Goal: Transaction & Acquisition: Purchase product/service

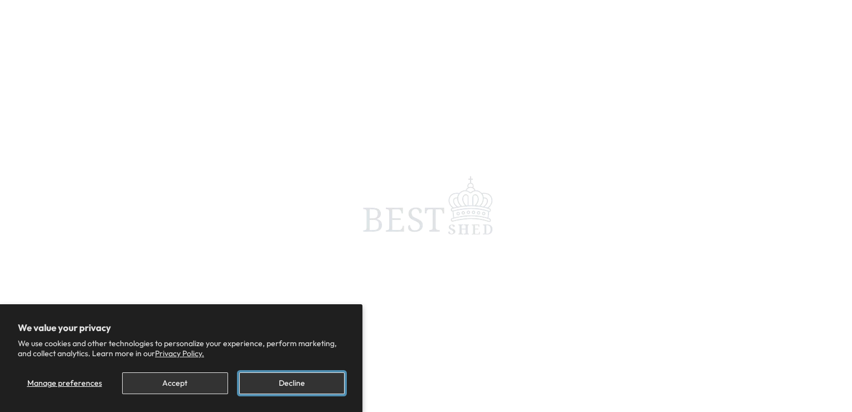
click at [283, 382] on button "Decline" at bounding box center [291, 383] width 105 height 22
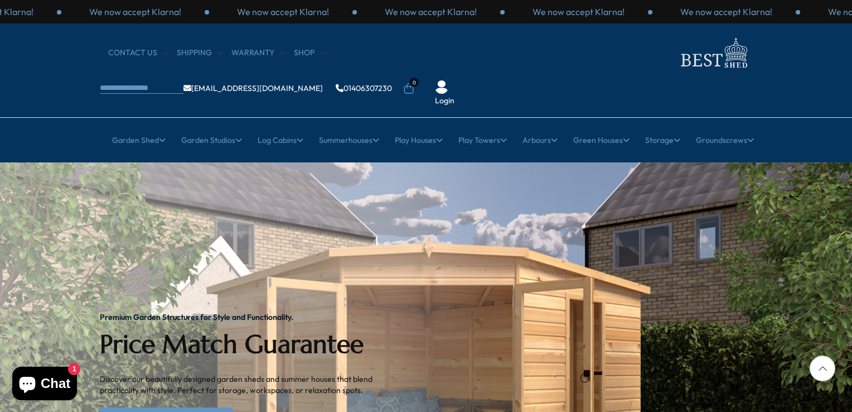
click at [822, 364] on div at bounding box center [823, 368] width 26 height 26
click at [179, 407] on link "Explore Our Collection" at bounding box center [166, 418] width 133 height 22
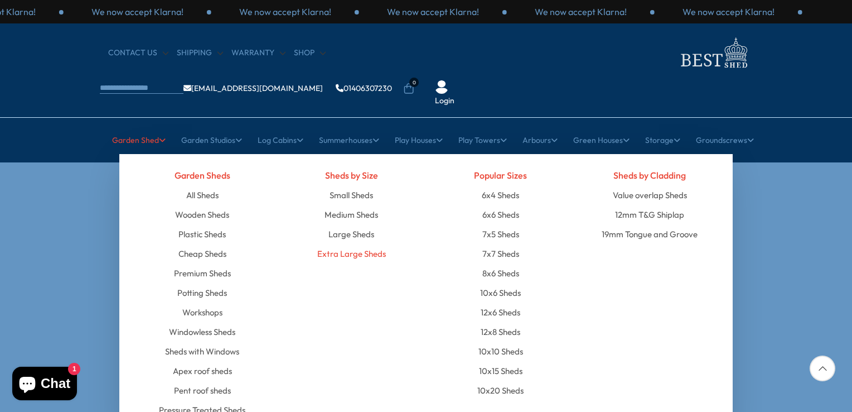
click at [330, 244] on link "Extra Large Sheds" at bounding box center [351, 254] width 69 height 20
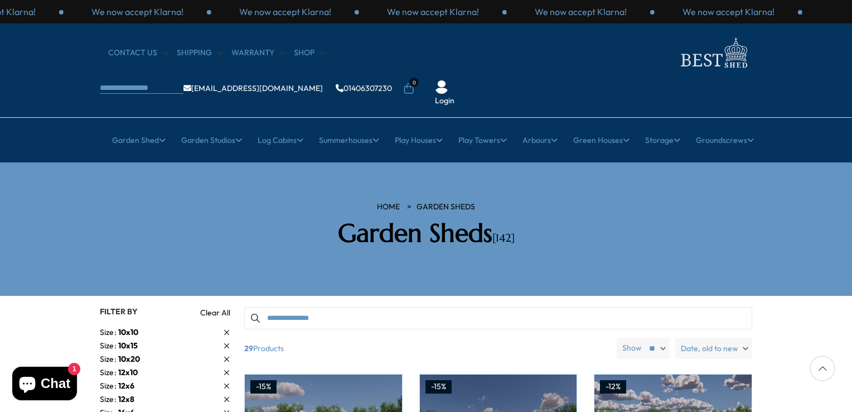
click at [825, 365] on div at bounding box center [823, 368] width 26 height 26
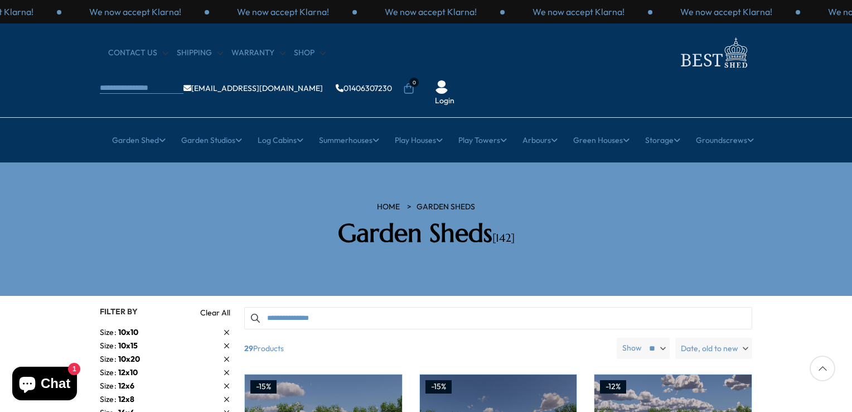
click at [825, 365] on div at bounding box center [823, 368] width 26 height 26
drag, startPoint x: 825, startPoint y: 365, endPoint x: 854, endPoint y: 405, distance: 49.9
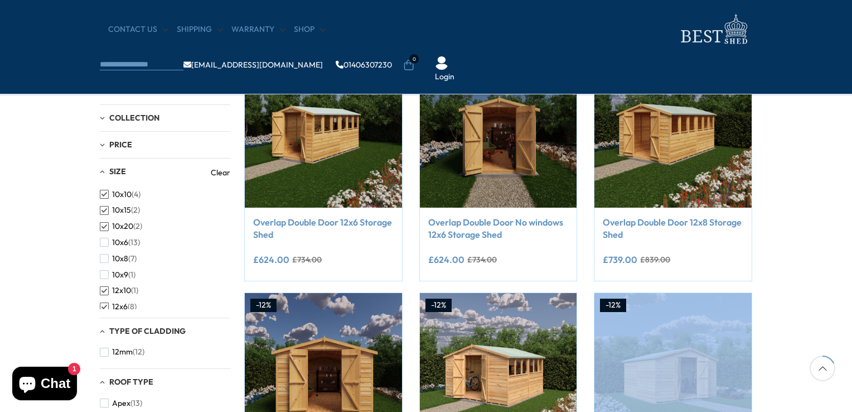
scroll to position [241, 0]
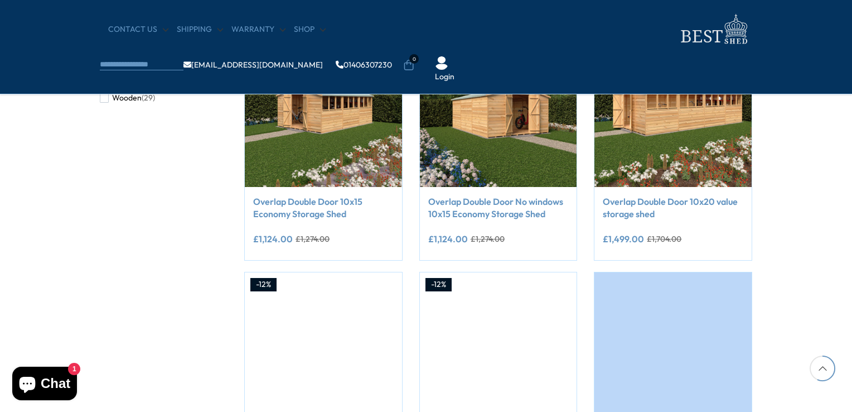
scroll to position [747, 0]
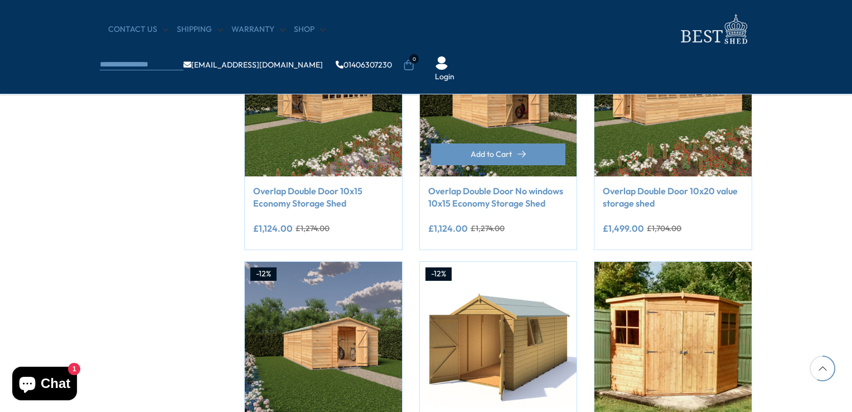
click at [546, 236] on div "**********" at bounding box center [498, 229] width 141 height 23
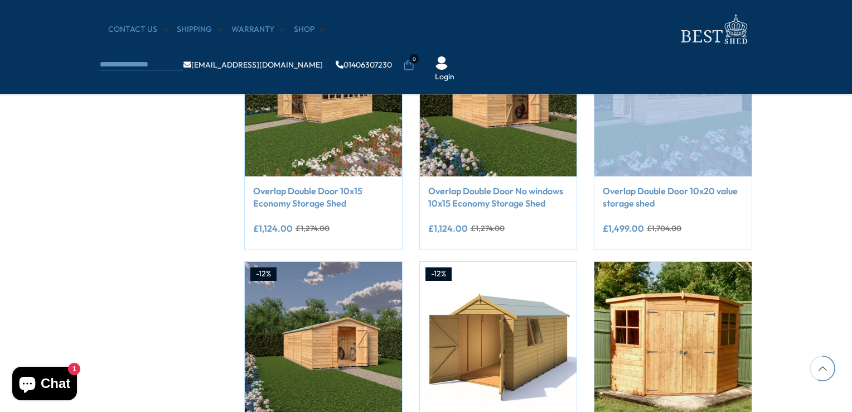
drag, startPoint x: 788, startPoint y: 116, endPoint x: 783, endPoint y: 106, distance: 11.0
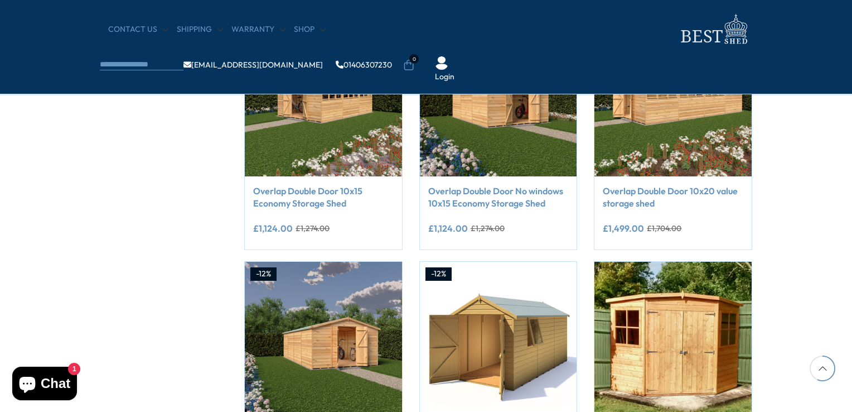
drag, startPoint x: 783, startPoint y: 106, endPoint x: 840, endPoint y: 141, distance: 66.4
click at [852, 26] on html "We now accept Klarna! We now accept Klarna! We now accept Klarna! We now accept…" at bounding box center [426, 121] width 852 height 1737
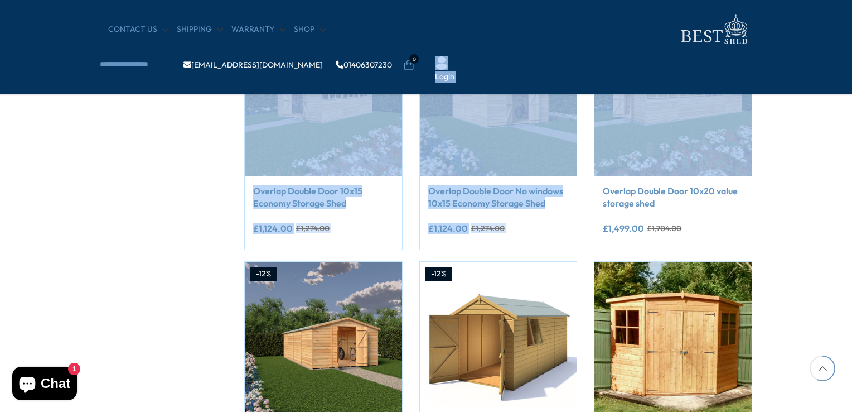
click at [486, 47] on ul "info@bestshed.co.uk 01406307230 0 Login" at bounding box center [293, 64] width 387 height 35
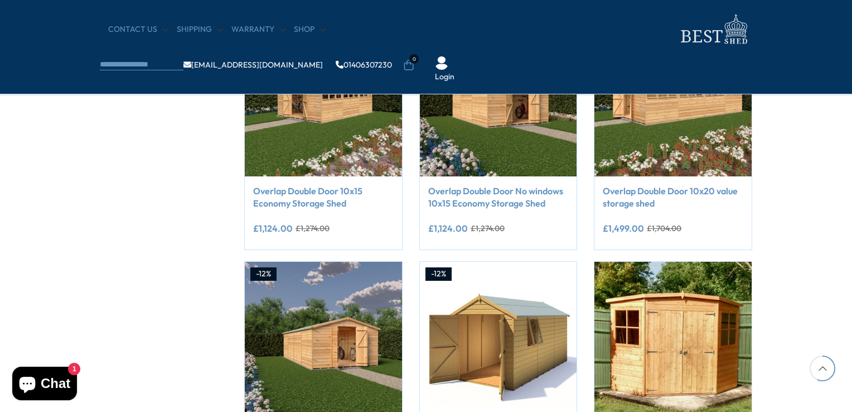
click at [824, 372] on div at bounding box center [823, 368] width 26 height 26
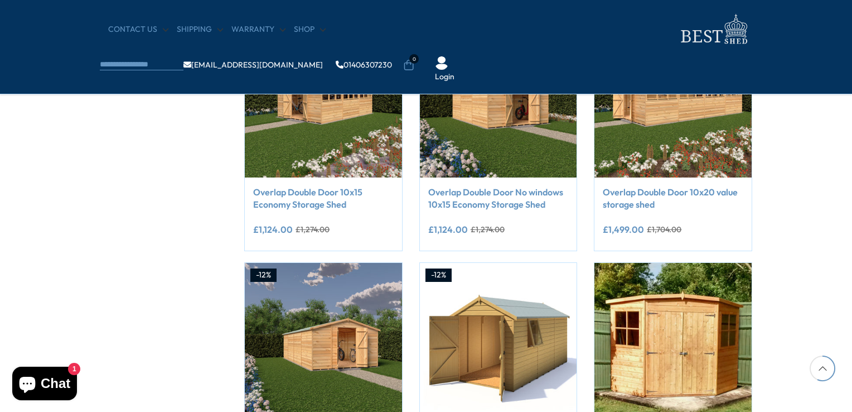
click at [824, 372] on div at bounding box center [823, 368] width 26 height 26
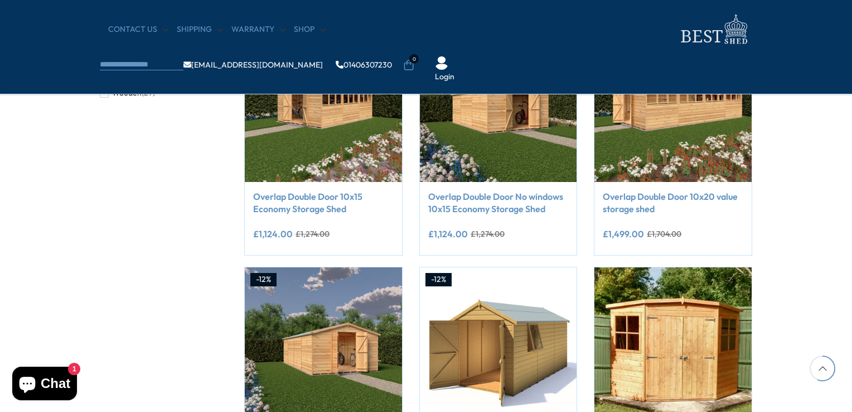
drag, startPoint x: 824, startPoint y: 372, endPoint x: 852, endPoint y: 409, distance: 47.4
click at [852, 409] on html "We now accept Klarna! We now accept Klarna! We now accept Klarna! We now accept…" at bounding box center [426, 127] width 852 height 1737
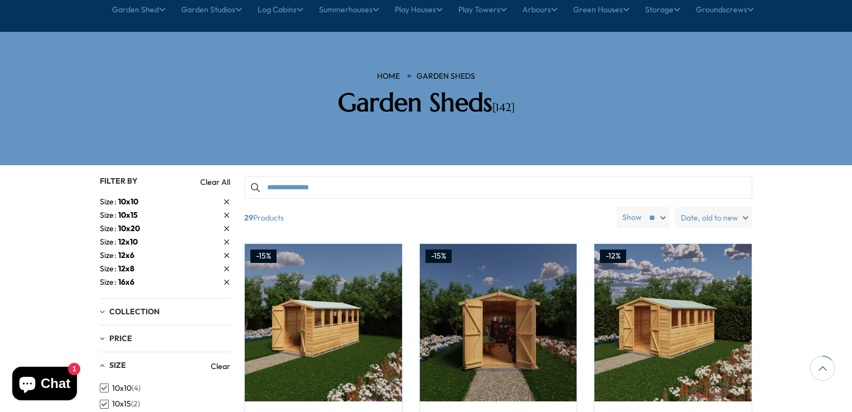
scroll to position [0, 0]
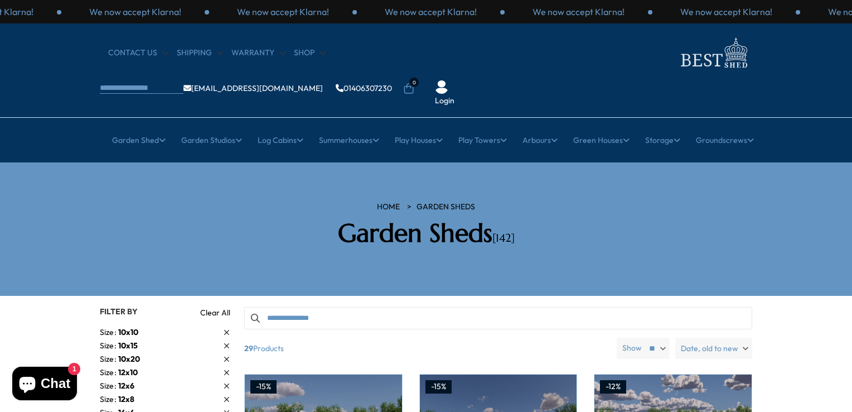
click at [744, 338] on label "Date, old to new" at bounding box center [714, 348] width 77 height 21
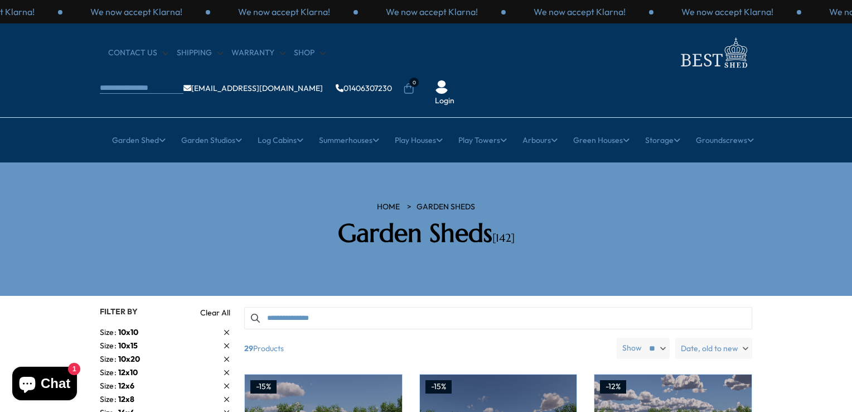
click at [755, 44] on div "CONTACT US Shipping Warranty Shop info@bestshed.co.uk 01406307230 0 Login" at bounding box center [425, 70] width 669 height 71
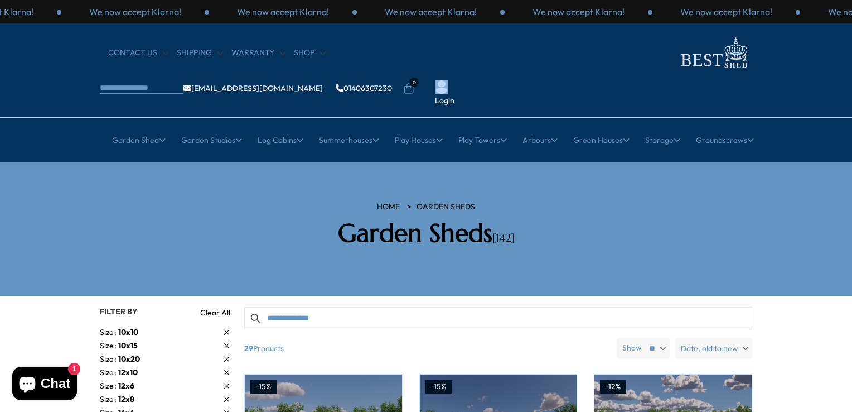
click at [755, 44] on div "CONTACT US Shipping Warranty Shop info@bestshed.co.uk 01406307230 0 Login" at bounding box center [425, 70] width 669 height 71
click at [664, 338] on select "** ** **" at bounding box center [657, 348] width 26 height 21
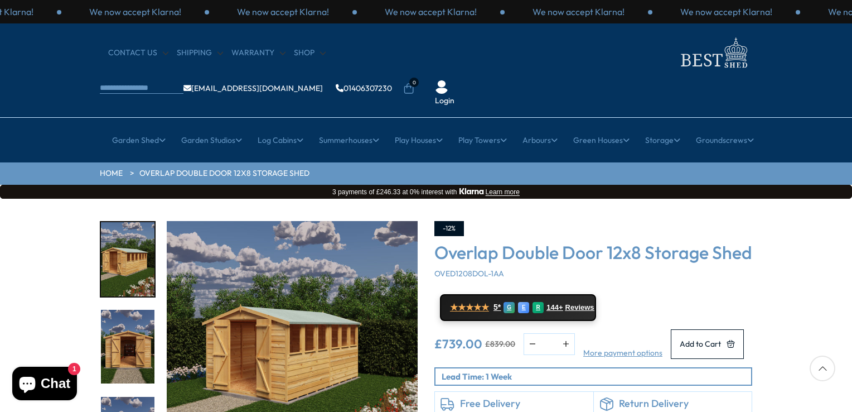
click at [662, 382] on p "Lead Time: 1 Week" at bounding box center [597, 376] width 310 height 12
click at [836, 409] on div "Click To Expand Click To Expand Click To Expand Click To Expand Click To Expand…" at bounding box center [426, 367] width 852 height 337
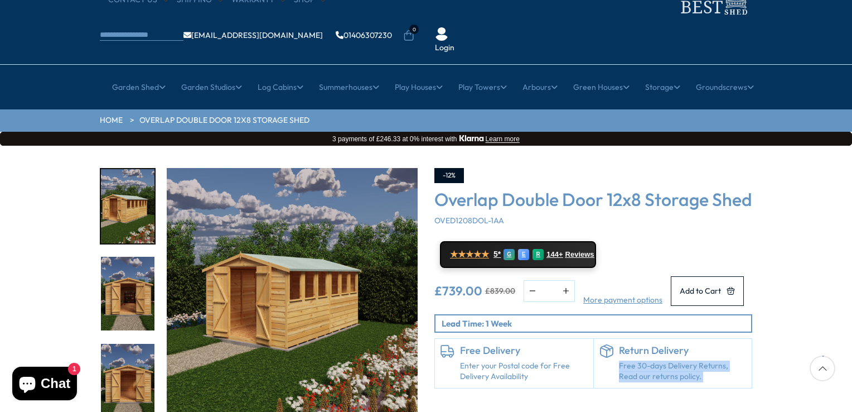
drag, startPoint x: 817, startPoint y: 411, endPoint x: 836, endPoint y: 409, distance: 19.0
click at [836, 409] on div "Click To Expand Click To Expand Click To Expand Click To Expand Click To Expand…" at bounding box center [426, 314] width 852 height 337
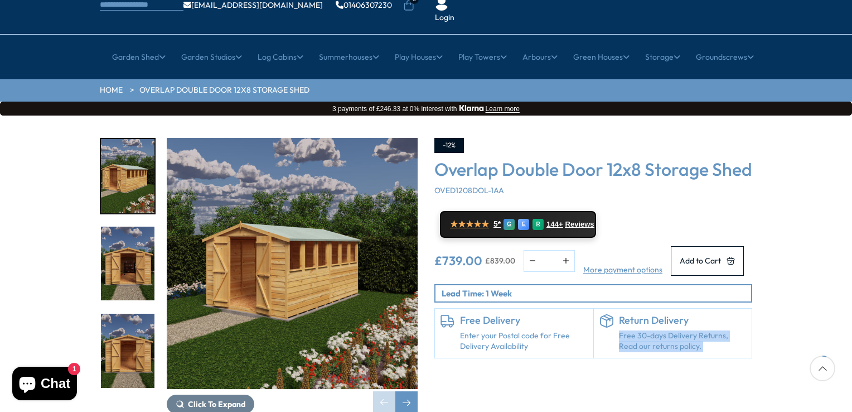
scroll to position [144, 0]
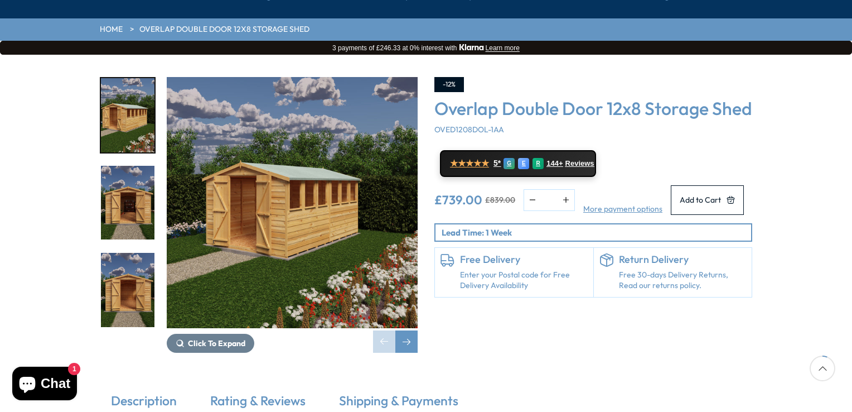
drag, startPoint x: 836, startPoint y: 409, endPoint x: 790, endPoint y: 391, distance: 50.0
drag, startPoint x: 790, startPoint y: 391, endPoint x: 809, endPoint y: 389, distance: 19.6
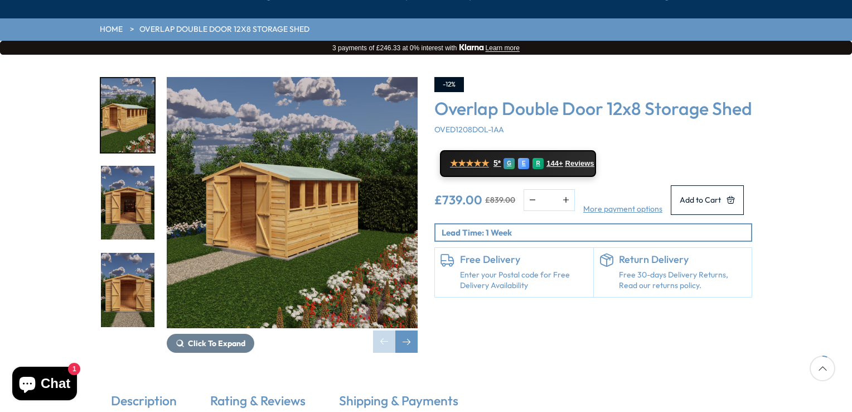
drag, startPoint x: 809, startPoint y: 389, endPoint x: 844, endPoint y: 396, distance: 34.6
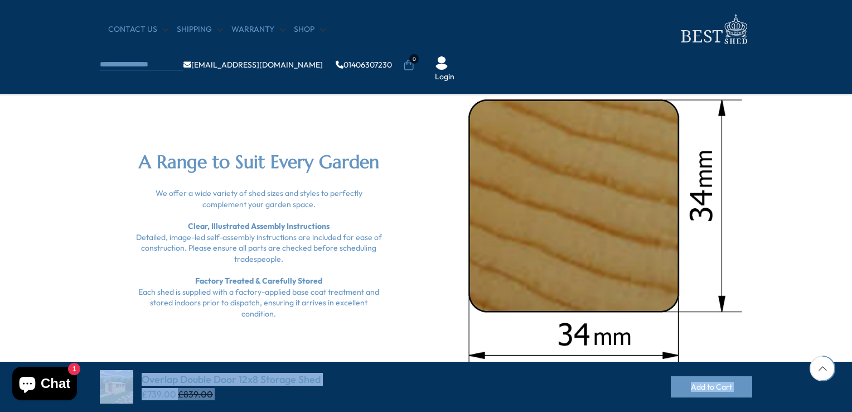
click at [852, 411] on html "We now accept Klarna! We now accept Klarna! We now accept Klarna! We now accept…" at bounding box center [426, 75] width 852 height 3404
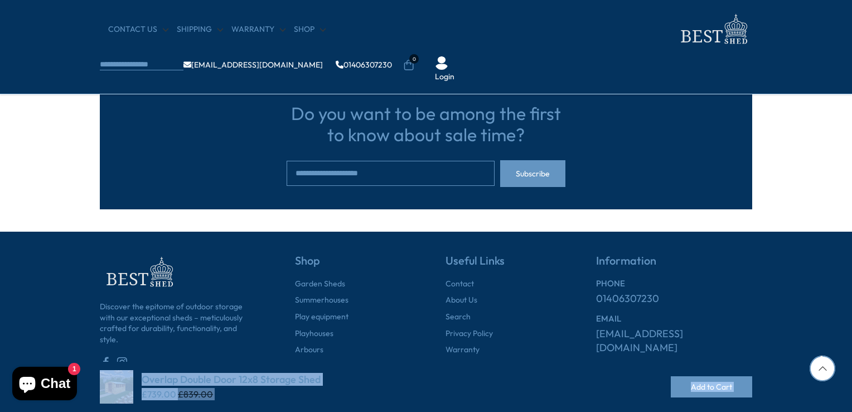
scroll to position [2981, 0]
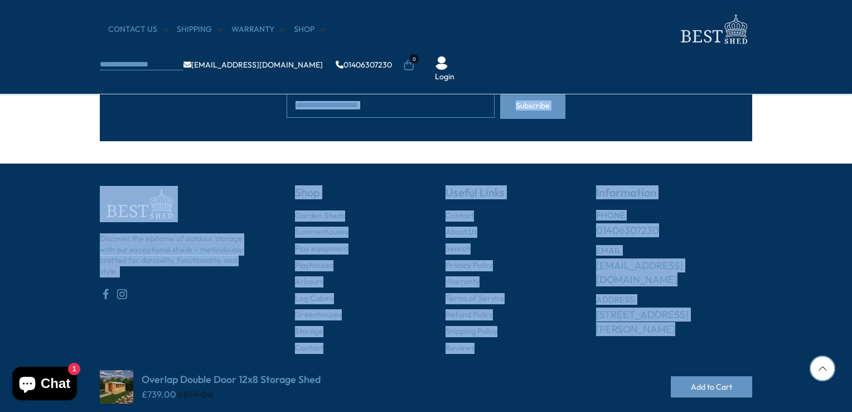
click at [849, 349] on footer "Discover the epitome of outdoor storage with our exceptional sheds – meticulous…" at bounding box center [426, 292] width 852 height 259
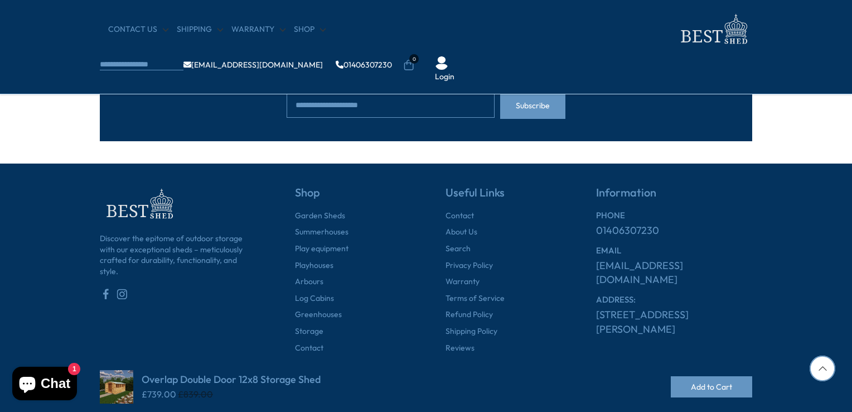
click at [849, 349] on footer "Discover the epitome of outdoor storage with our exceptional sheds – meticulous…" at bounding box center [426, 292] width 852 height 259
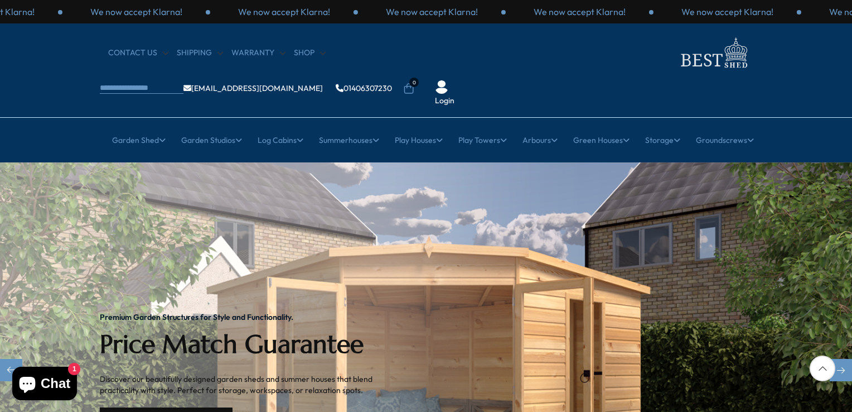
click at [156, 407] on link "Explore Our Collection" at bounding box center [166, 418] width 133 height 22
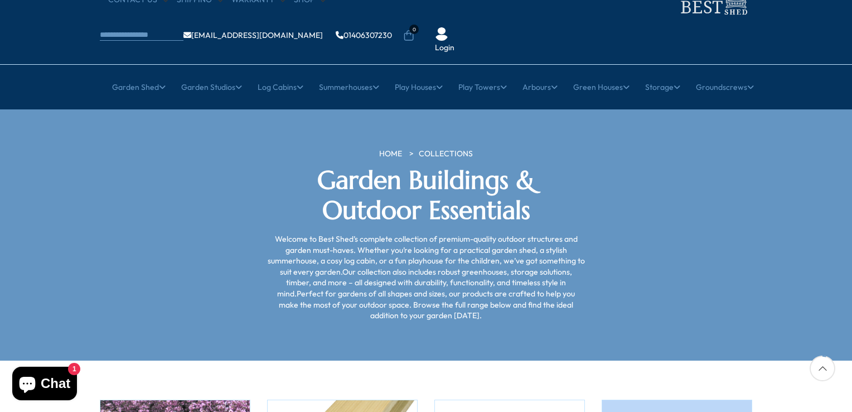
scroll to position [106, 0]
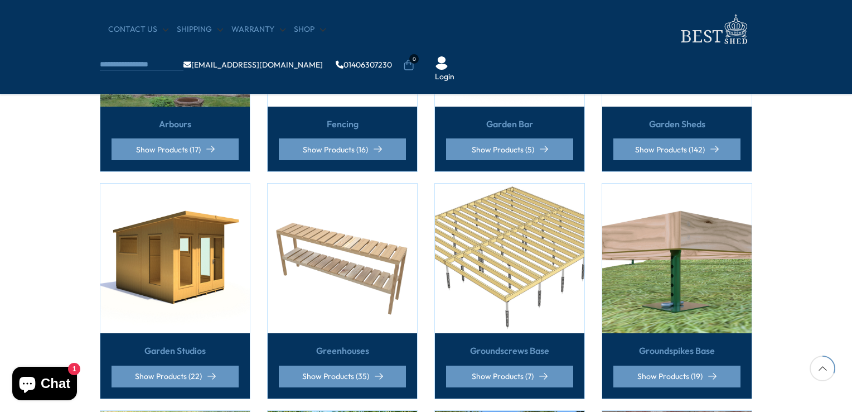
click at [851, 409] on div "Arbours Show Products (17) Fencing Show Products (16) Garden Bar Show Products …" at bounding box center [426, 390] width 852 height 946
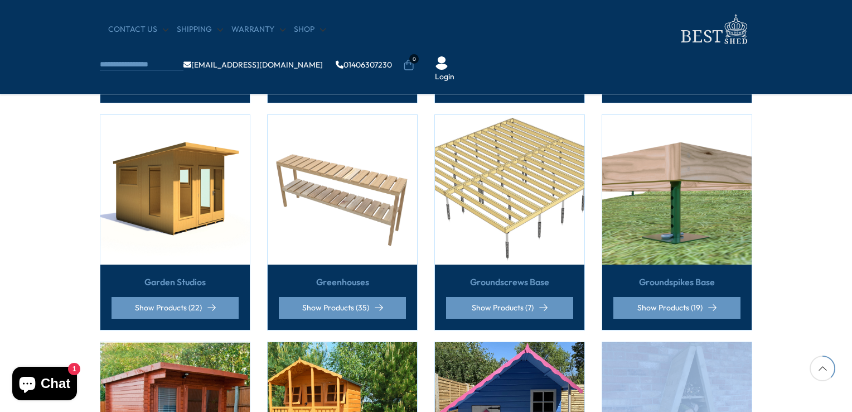
click at [851, 409] on div "Arbours Show Products (17) Fencing Show Products (16) Garden Bar Show Products …" at bounding box center [426, 322] width 852 height 946
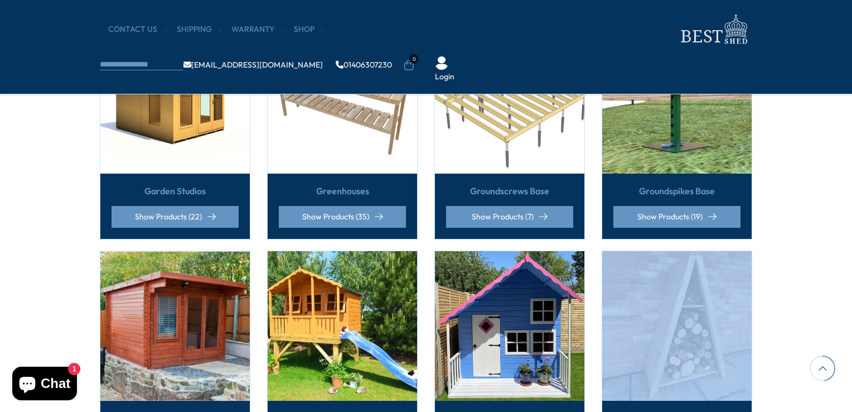
click at [851, 409] on div "Arbours Show Products (17) Fencing Show Products (16) Garden Bar Show Products …" at bounding box center [426, 231] width 852 height 946
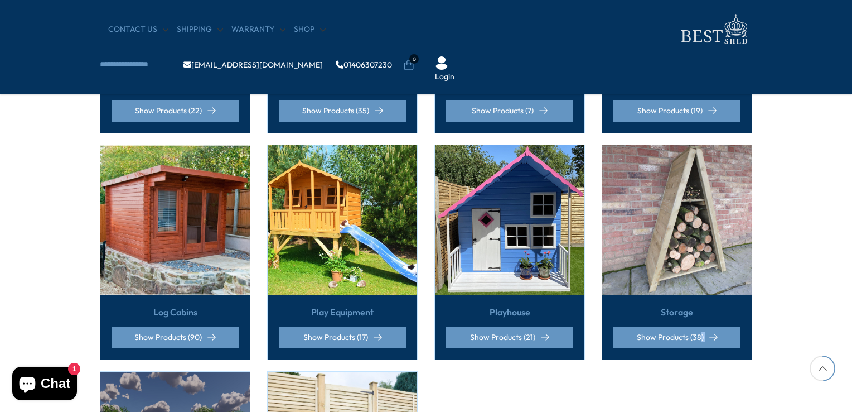
click at [851, 409] on div "Arbours Show Products (17) Fencing Show Products (16) Garden Bar Show Products …" at bounding box center [426, 125] width 852 height 946
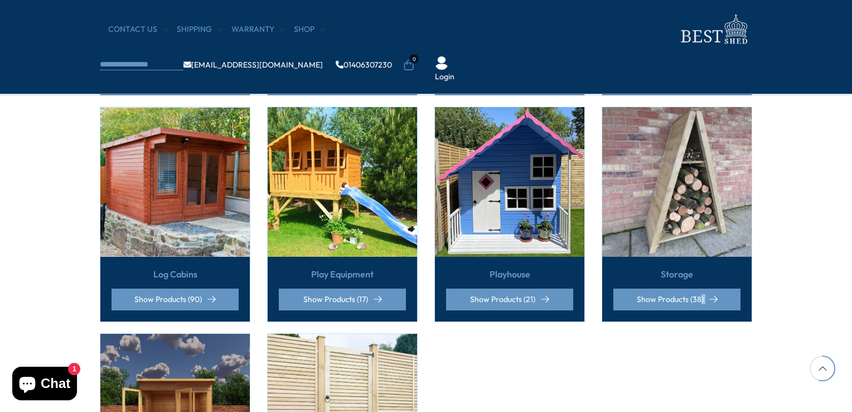
click at [851, 409] on div "Arbours Show Products (17) Fencing Show Products (16) Garden Bar Show Products …" at bounding box center [426, 87] width 852 height 946
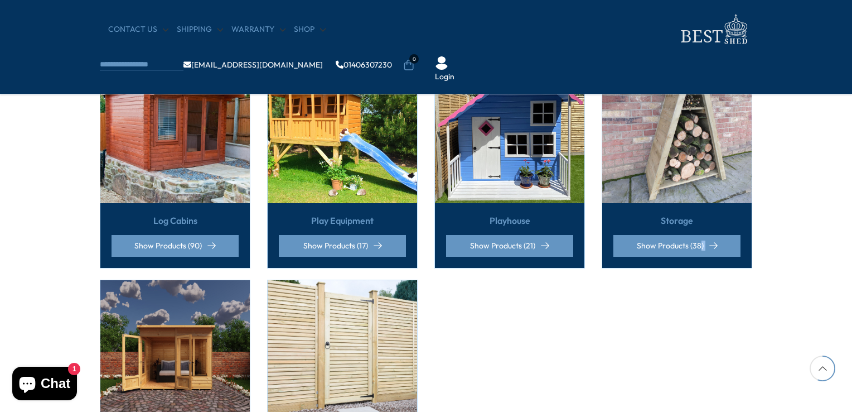
click at [851, 409] on div "Arbours Show Products (17) Fencing Show Products (16) Garden Bar Show Products …" at bounding box center [426, 33] width 852 height 946
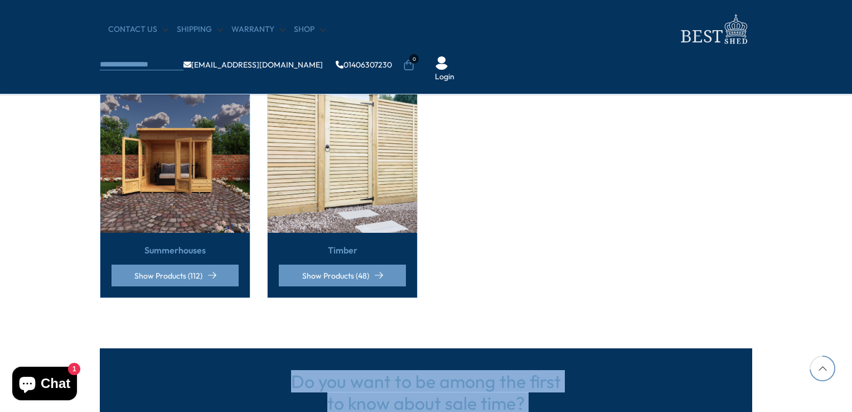
click at [851, 409] on section "Do you want to be among the first to know about sale time? Subscribe" at bounding box center [426, 393] width 852 height 168
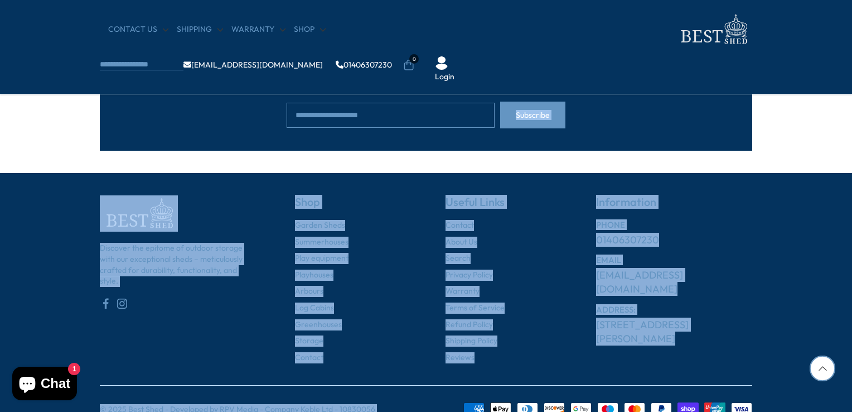
scroll to position [1290, 0]
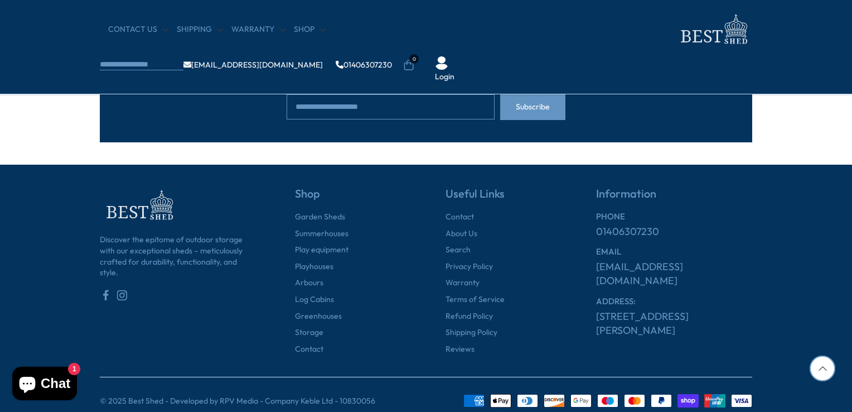
click at [851, 409] on footer "Discover the epitome of outdoor storage with our exceptional sheds – meticulous…" at bounding box center [426, 294] width 852 height 259
